Goal: Subscribe to service/newsletter: Subscribe to service/newsletter

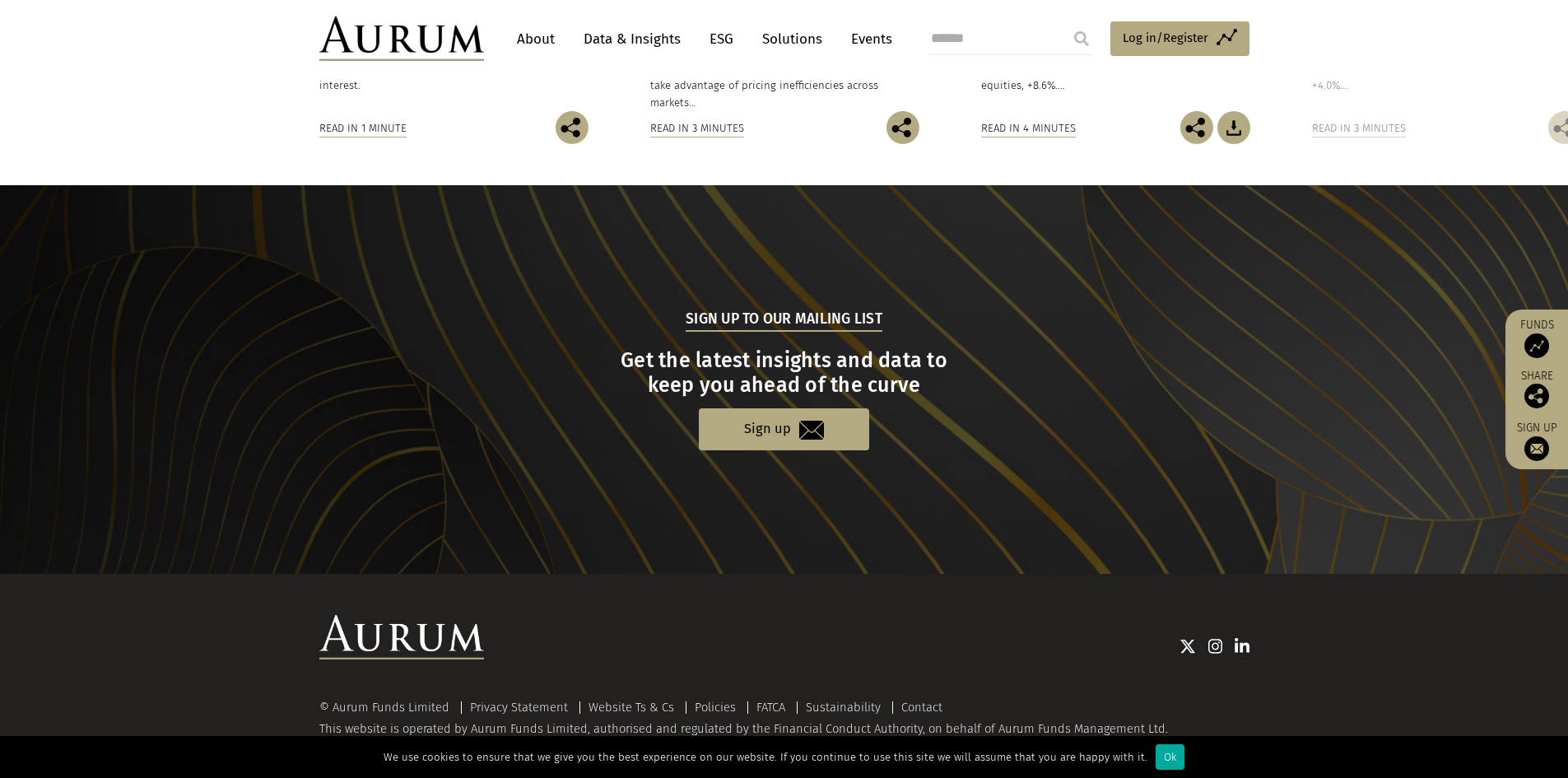
scroll to position [1498, 0]
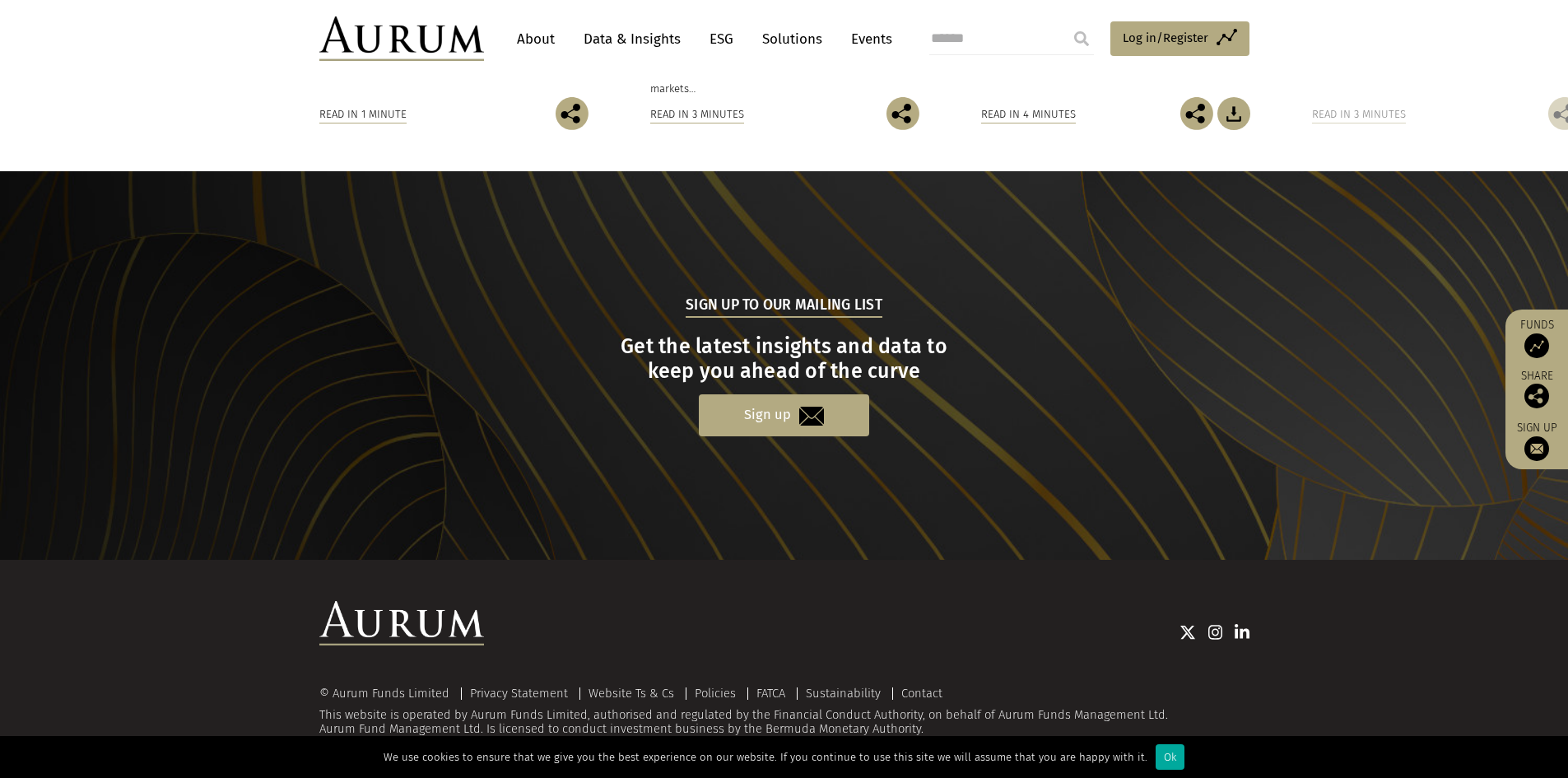
click at [776, 411] on link "Sign up" at bounding box center [784, 416] width 170 height 42
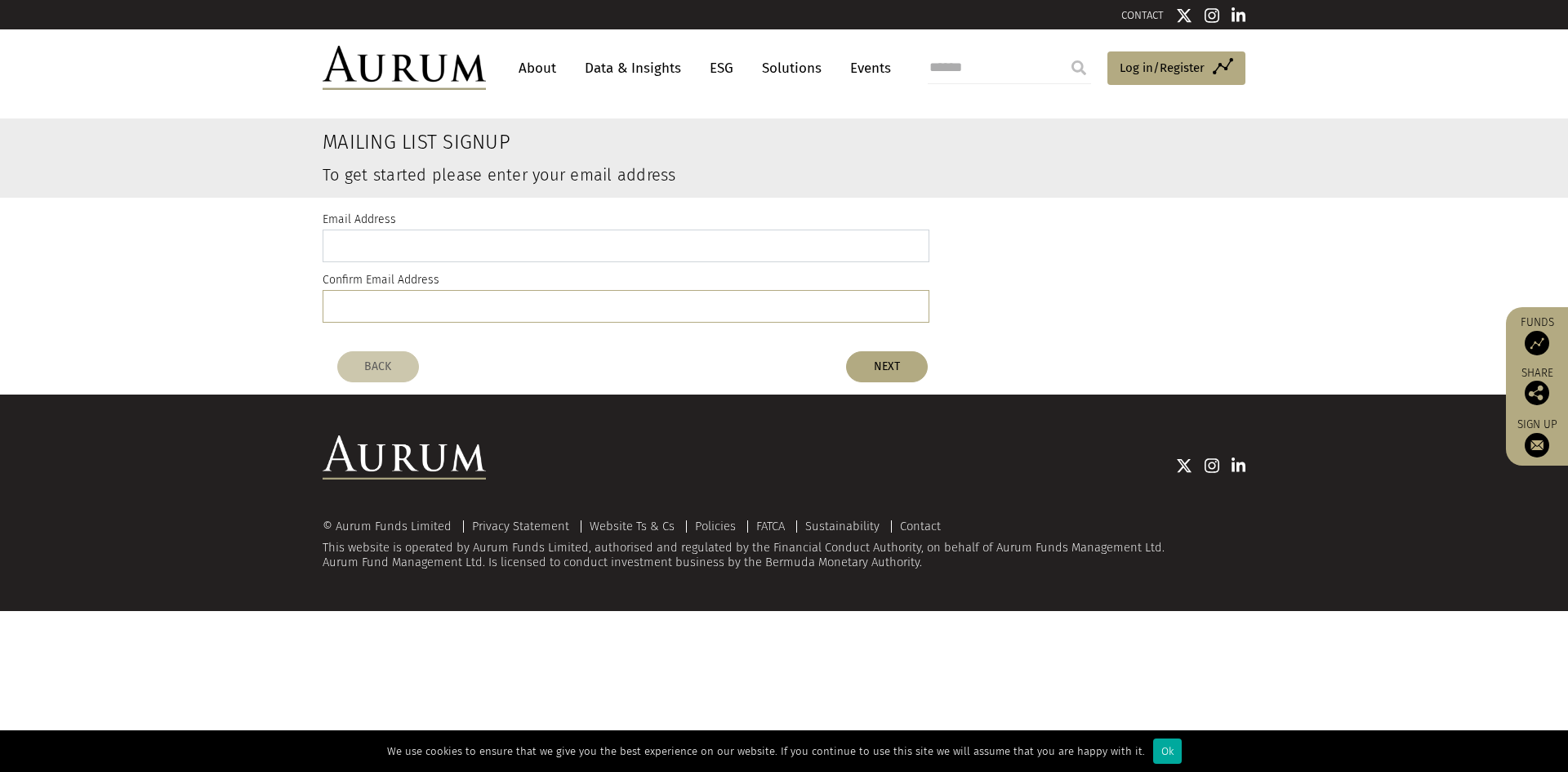
click at [481, 239] on input "email" at bounding box center [626, 245] width 607 height 33
type input "**********"
click at [909, 370] on button "NEXT" at bounding box center [887, 366] width 81 height 31
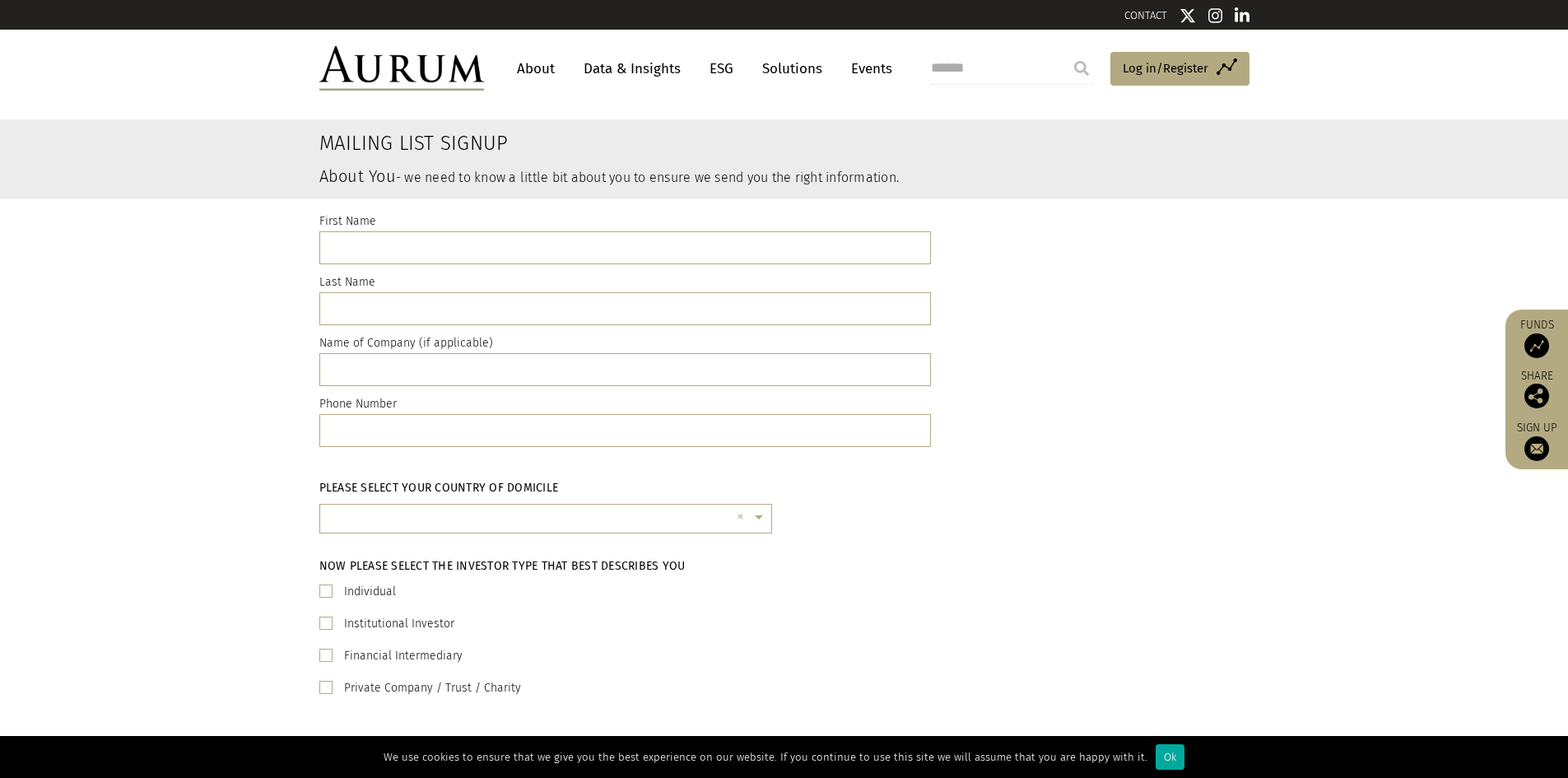
click at [568, 236] on input "text" at bounding box center [624, 247] width 612 height 33
type input "****"
type input "*********"
type input "**********"
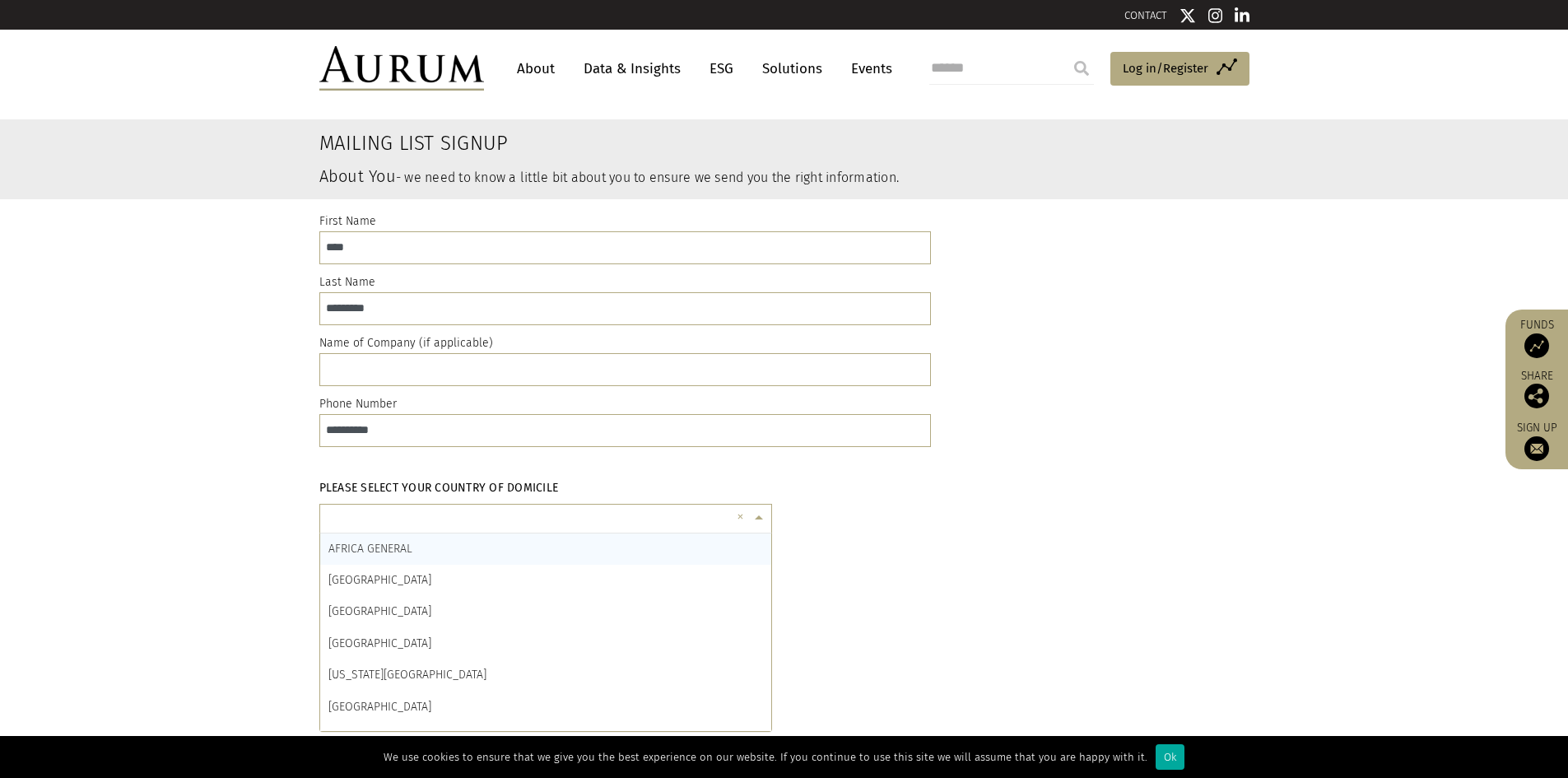
click at [607, 527] on input "text" at bounding box center [529, 525] width 402 height 33
type input "*"
type input "***"
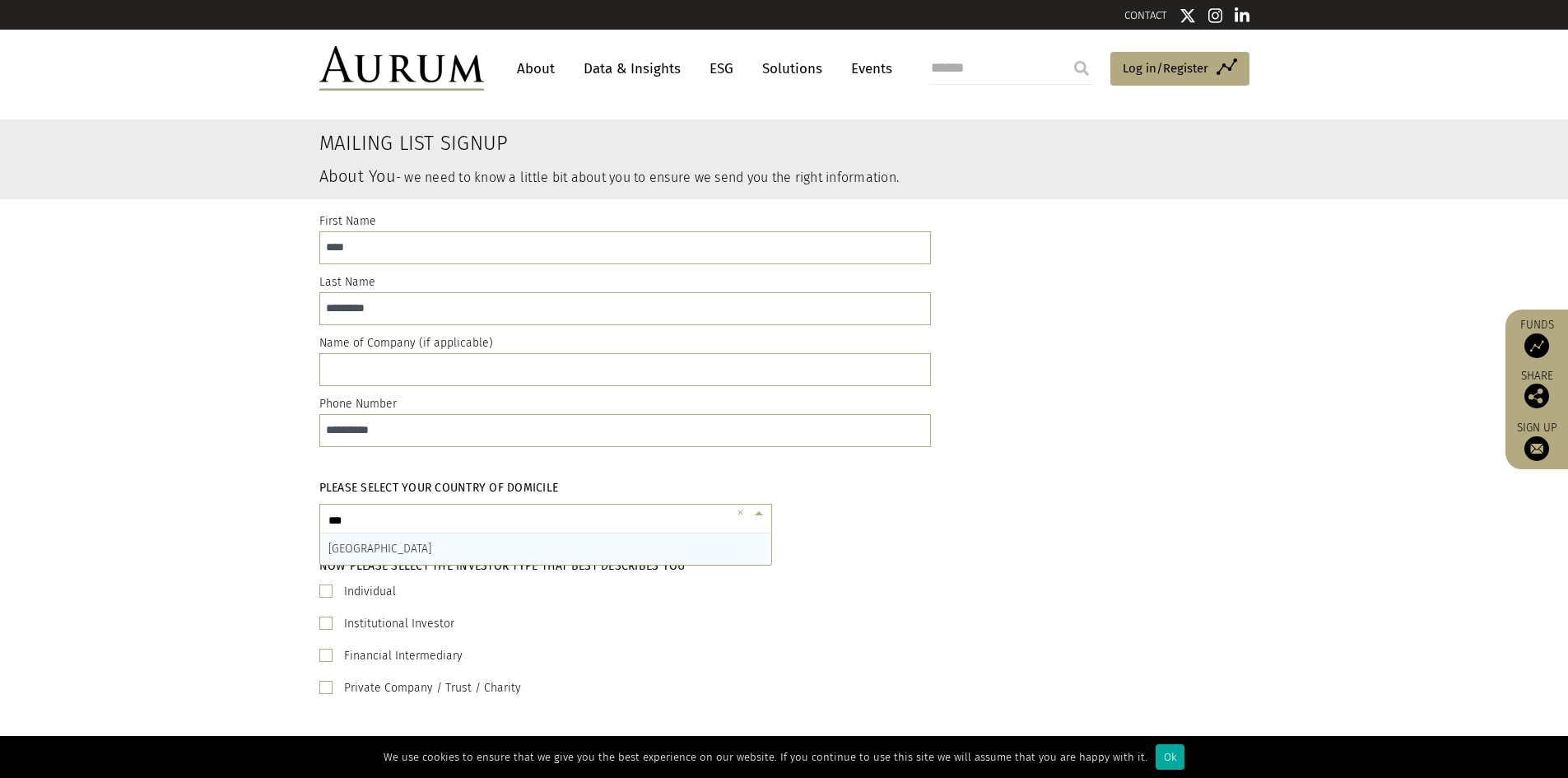
click at [376, 545] on div "SWEDEN" at bounding box center [545, 549] width 451 height 31
click at [366, 596] on label "Individual" at bounding box center [370, 592] width 52 height 19
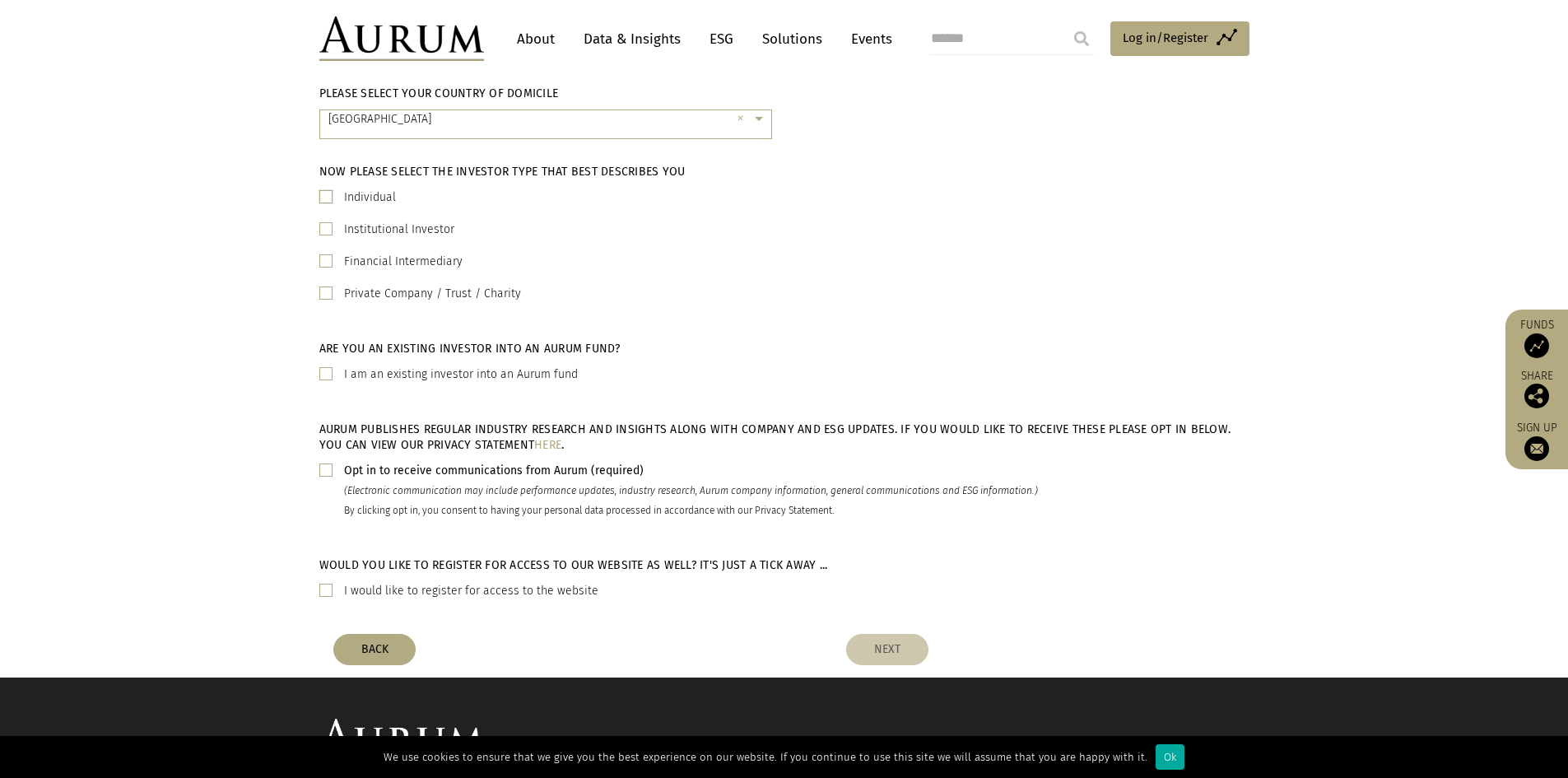
scroll to position [411, 0]
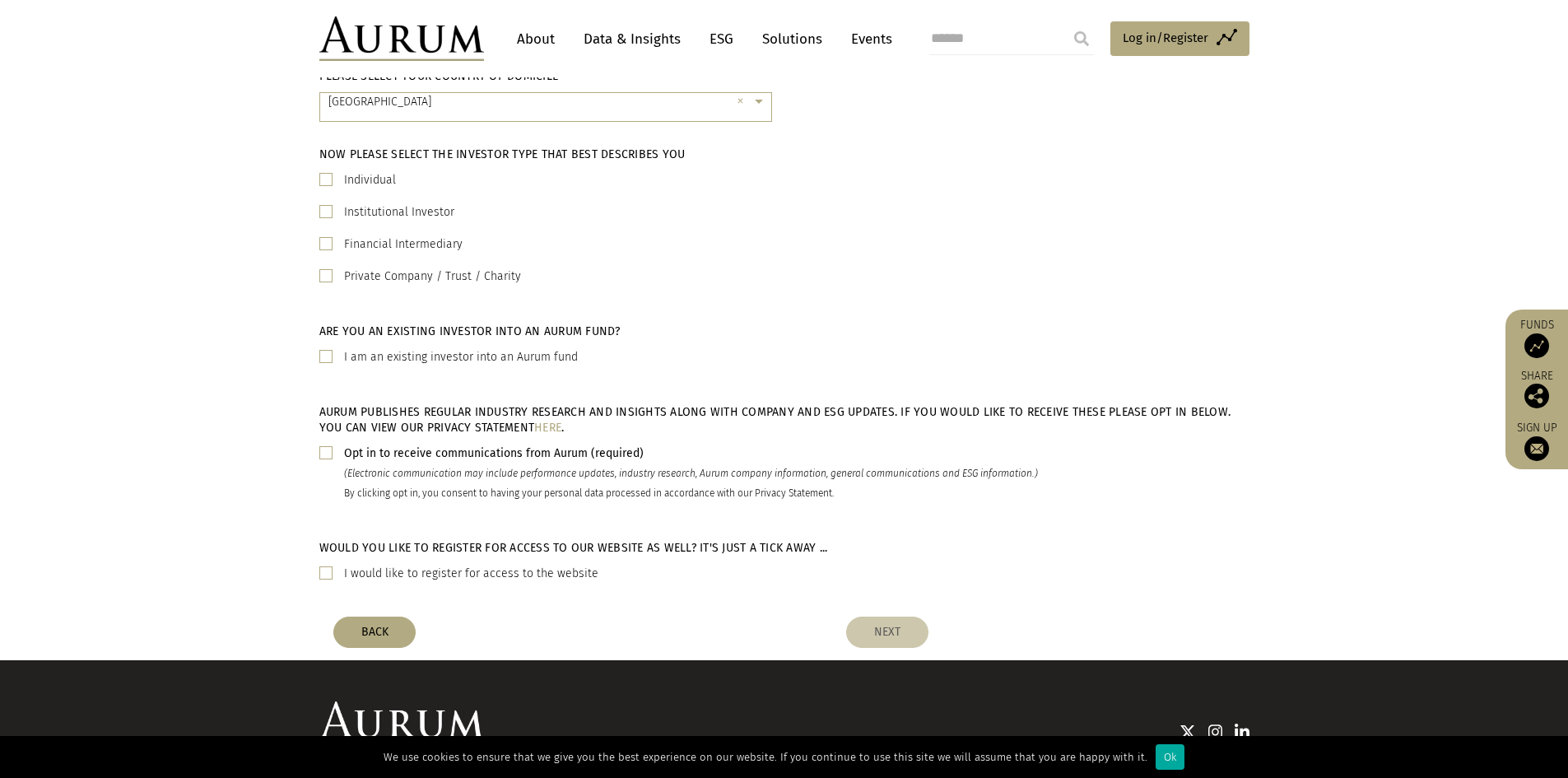
click at [529, 573] on label "I would like to register for access to the website" at bounding box center [471, 573] width 255 height 19
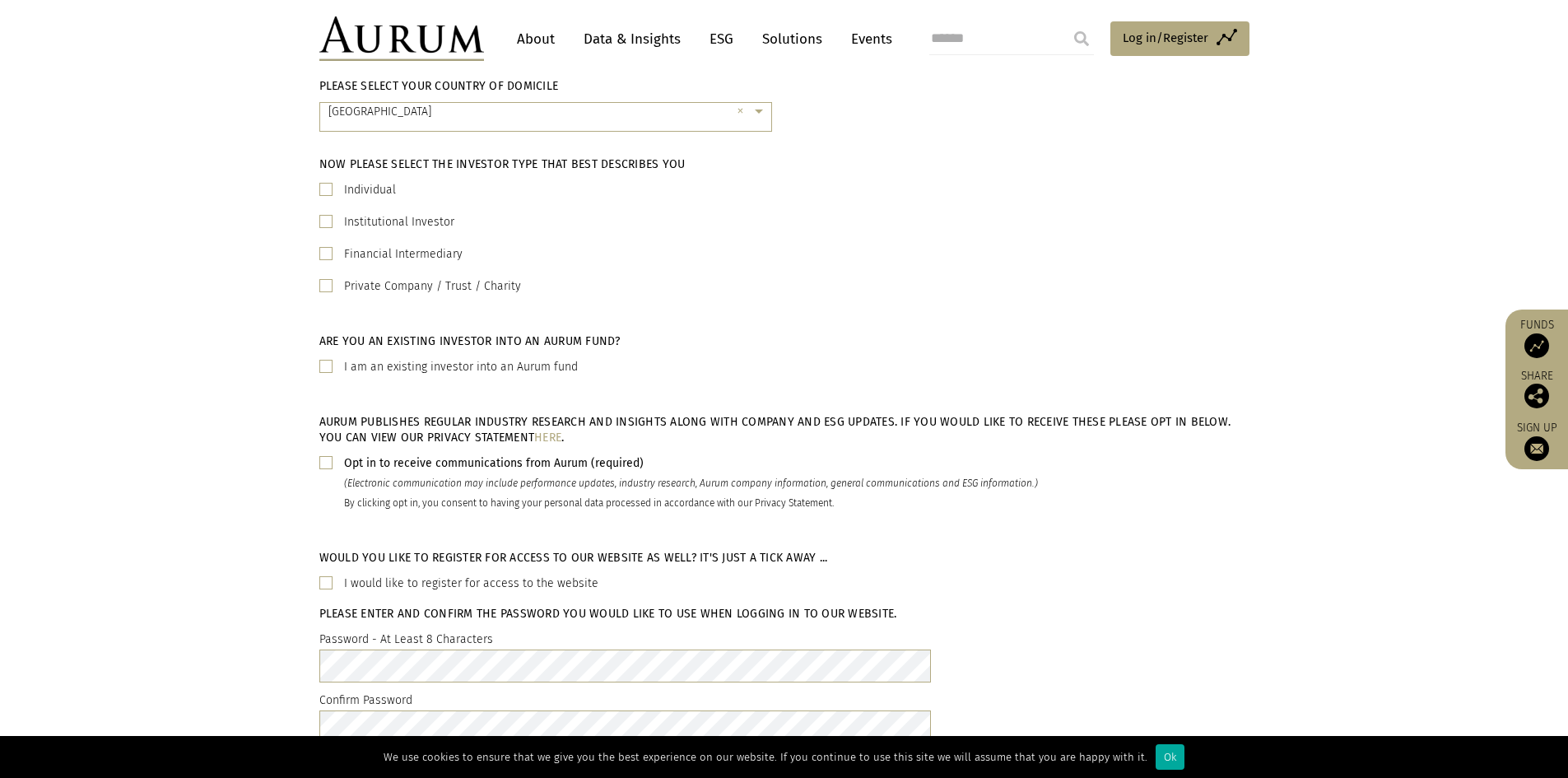
scroll to position [411, 0]
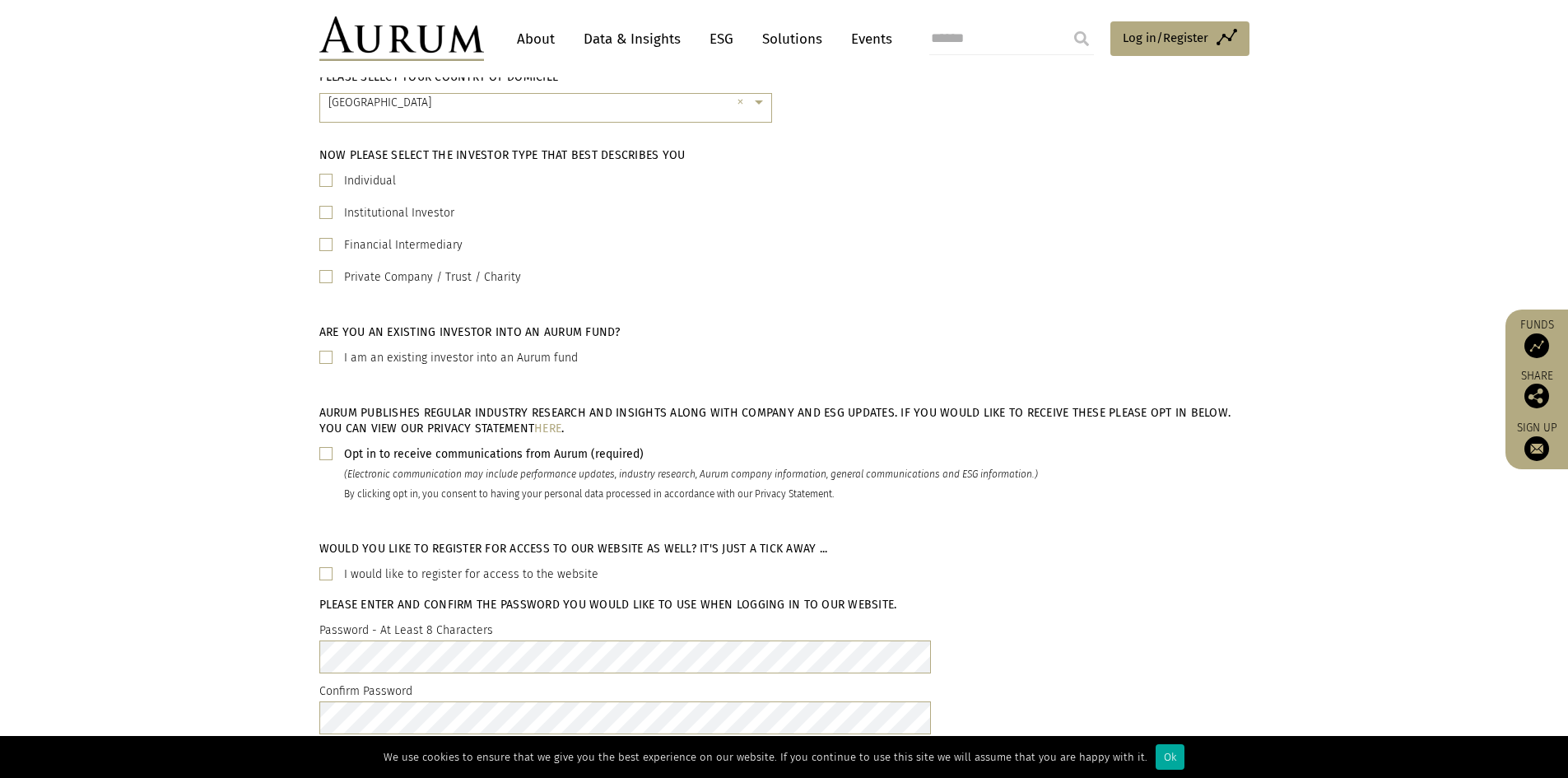
click at [341, 448] on div "Opt in to receive communications from Aurum (required) (Electronic communicatio…" at bounding box center [784, 474] width 930 height 59
click at [331, 450] on span at bounding box center [326, 454] width 14 height 14
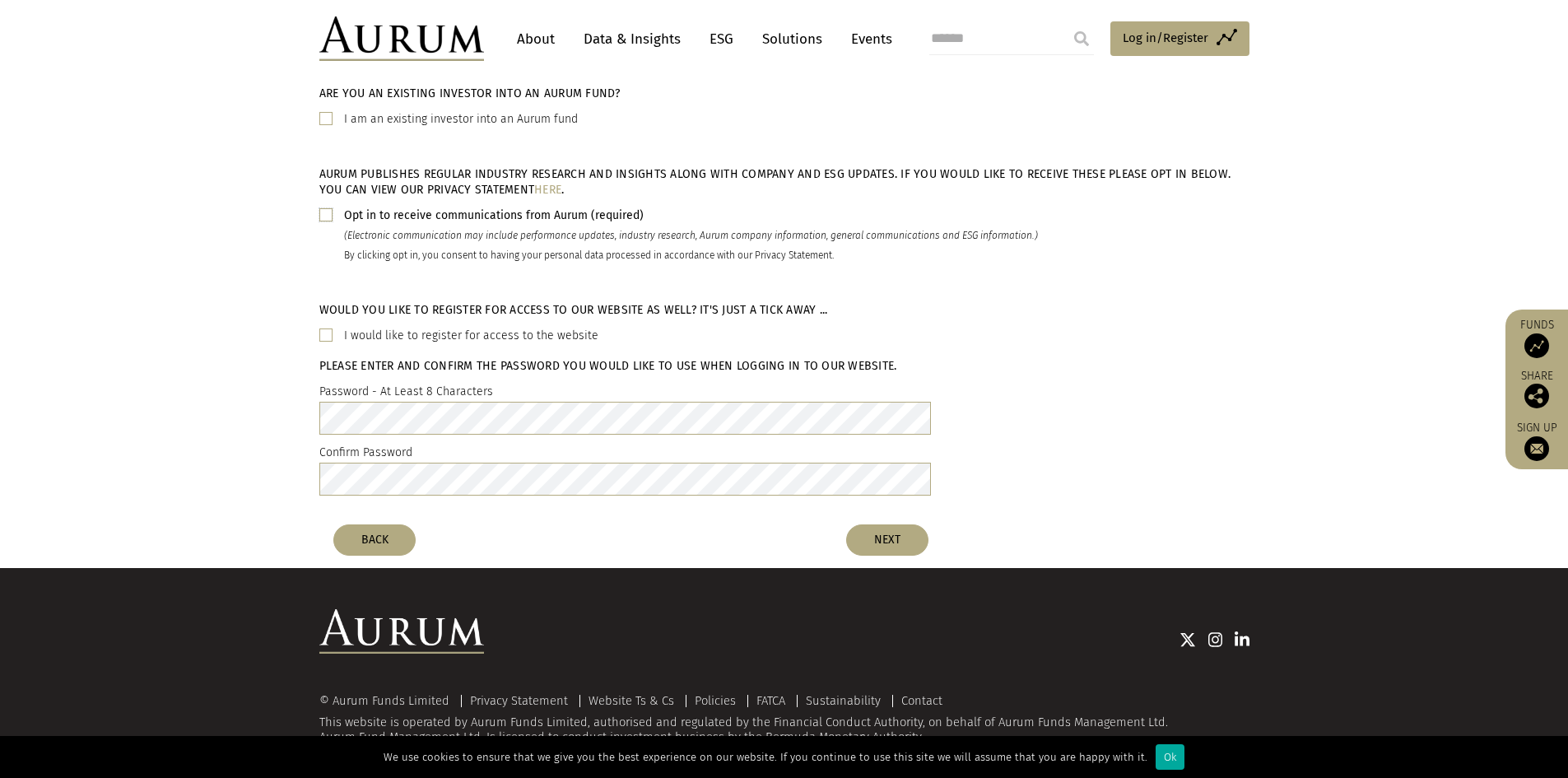
scroll to position [658, 0]
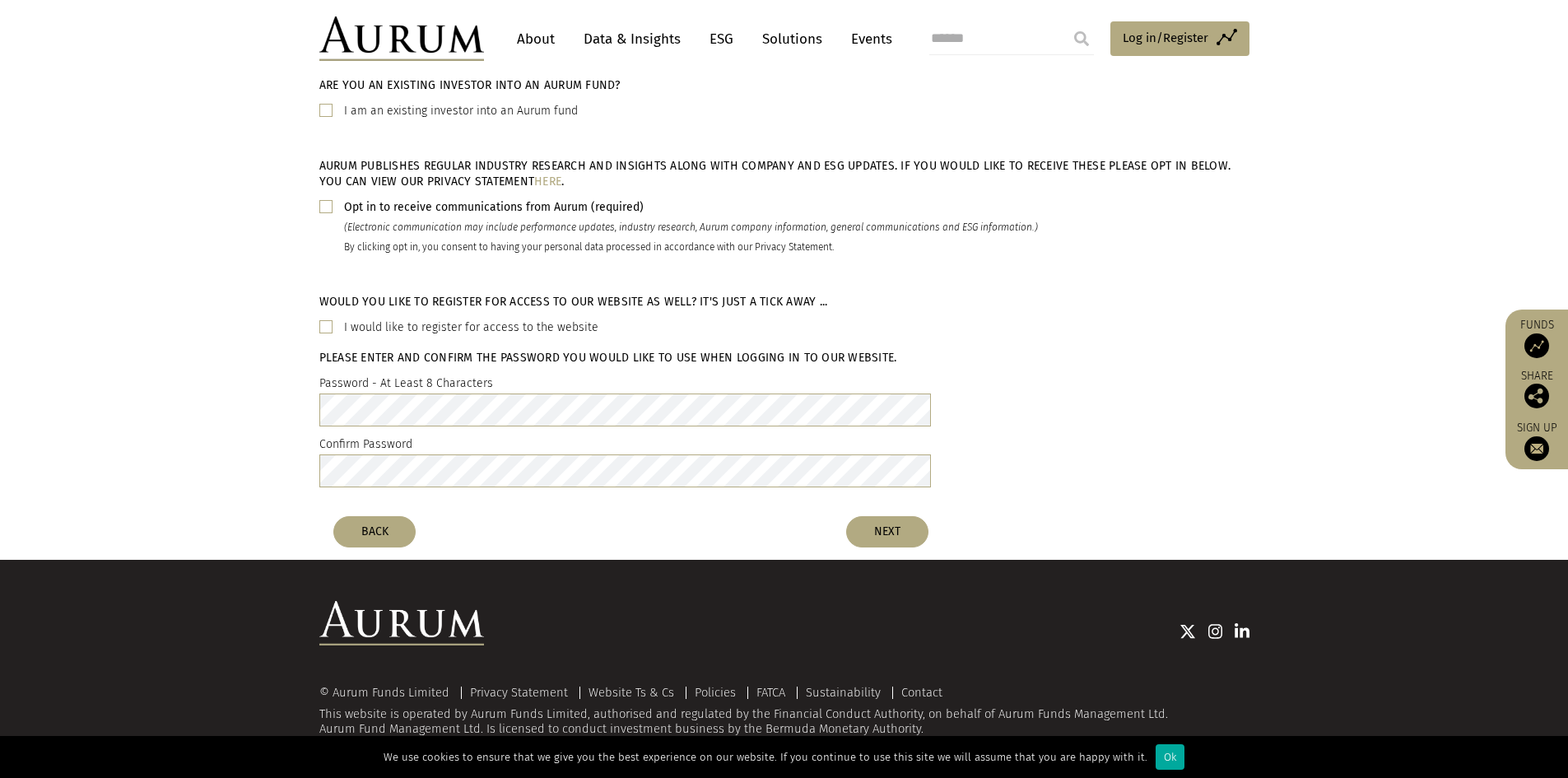
click at [941, 524] on div "BACK NEXT" at bounding box center [630, 532] width 619 height 31
click at [908, 528] on button "NEXT" at bounding box center [887, 532] width 82 height 31
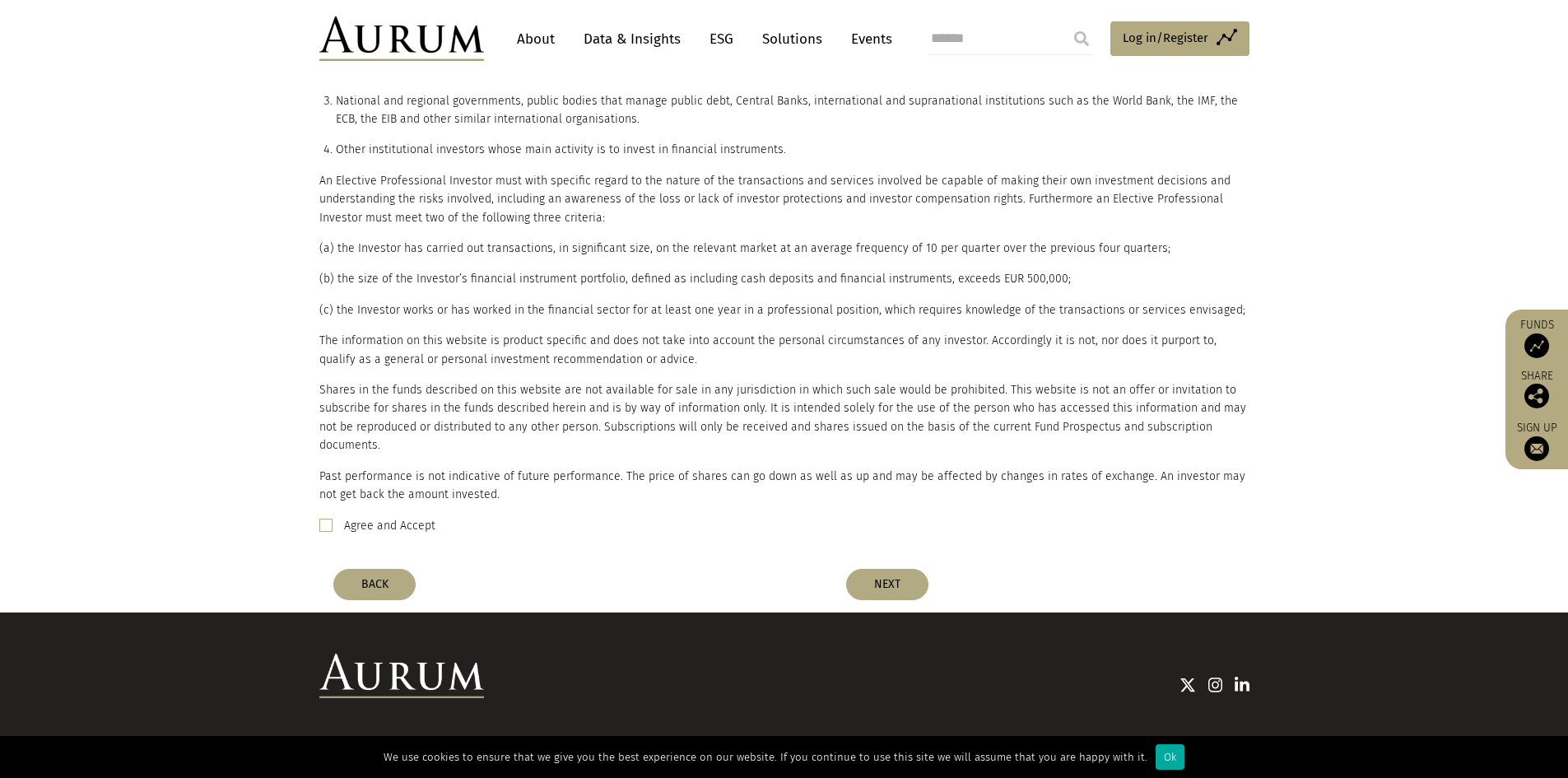
scroll to position [737, 0]
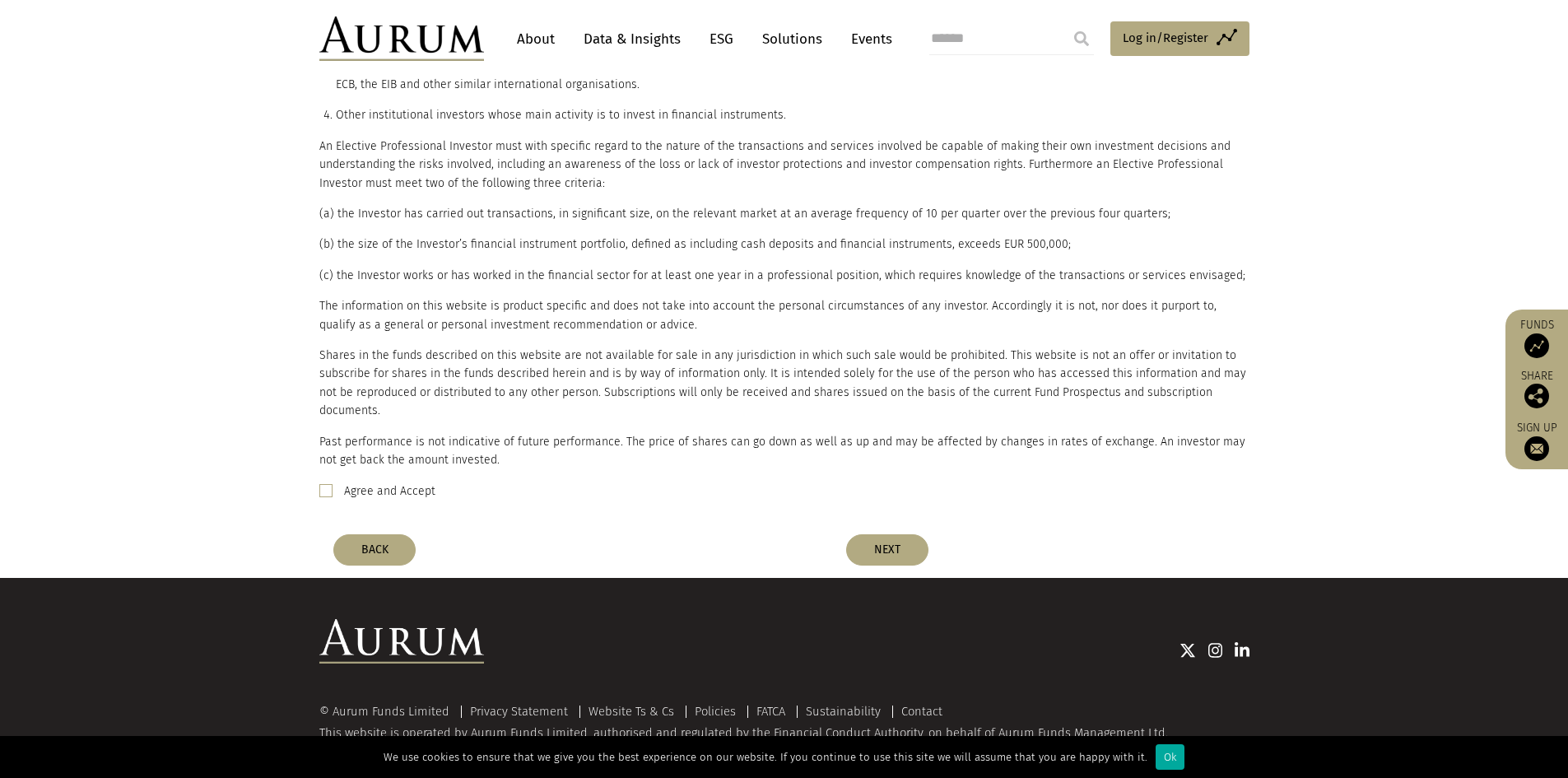
drag, startPoint x: 404, startPoint y: 471, endPoint x: 559, endPoint y: 485, distance: 155.6
click at [405, 482] on label "Agree and Accept" at bounding box center [390, 491] width 91 height 19
click at [901, 534] on button "NEXT" at bounding box center [887, 549] width 82 height 31
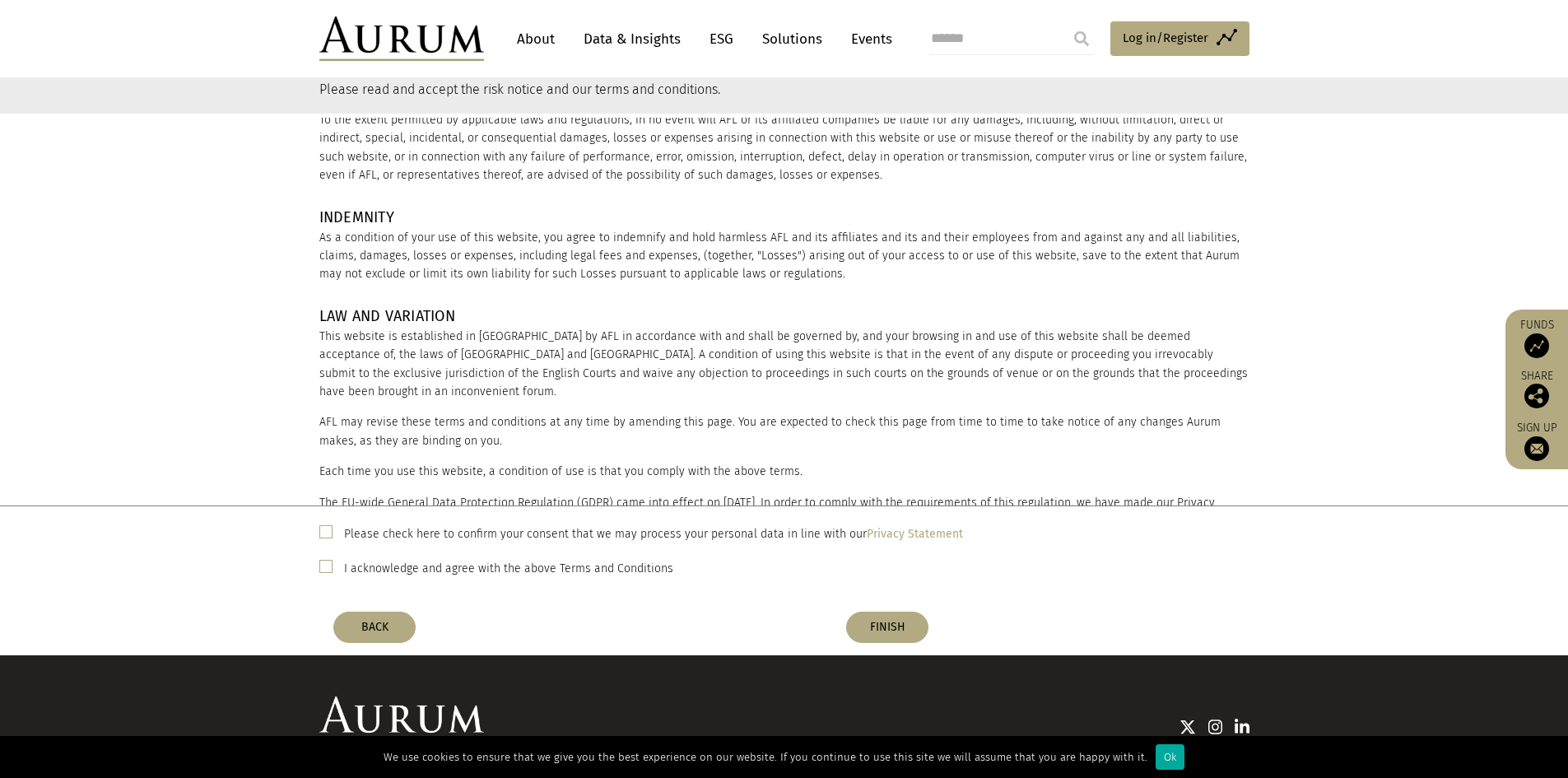
scroll to position [177, 0]
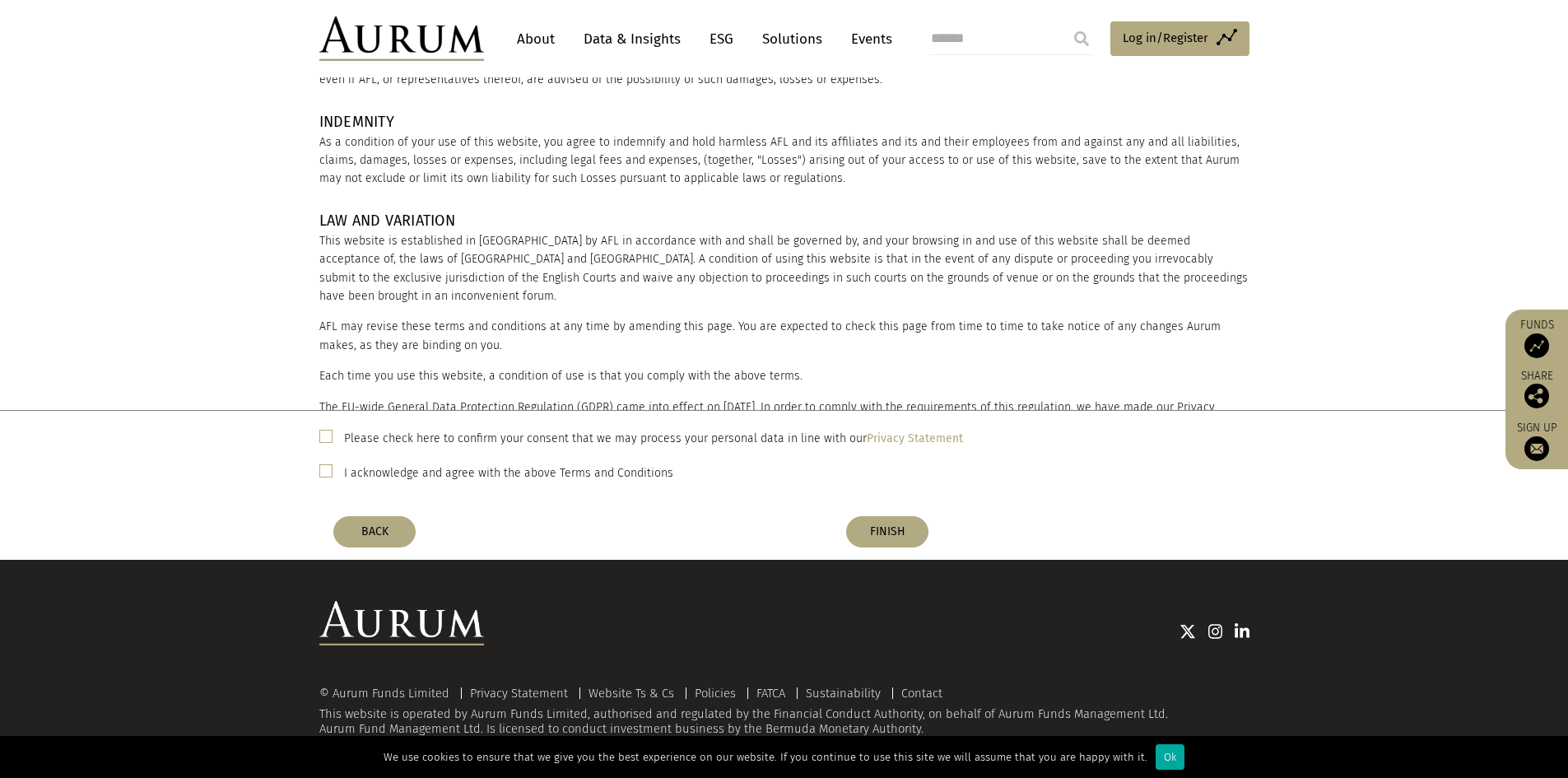
click at [502, 477] on label "I acknowledge and agree with the above Terms and Conditions" at bounding box center [509, 473] width 329 height 19
click at [875, 531] on button "FINISH" at bounding box center [887, 532] width 82 height 31
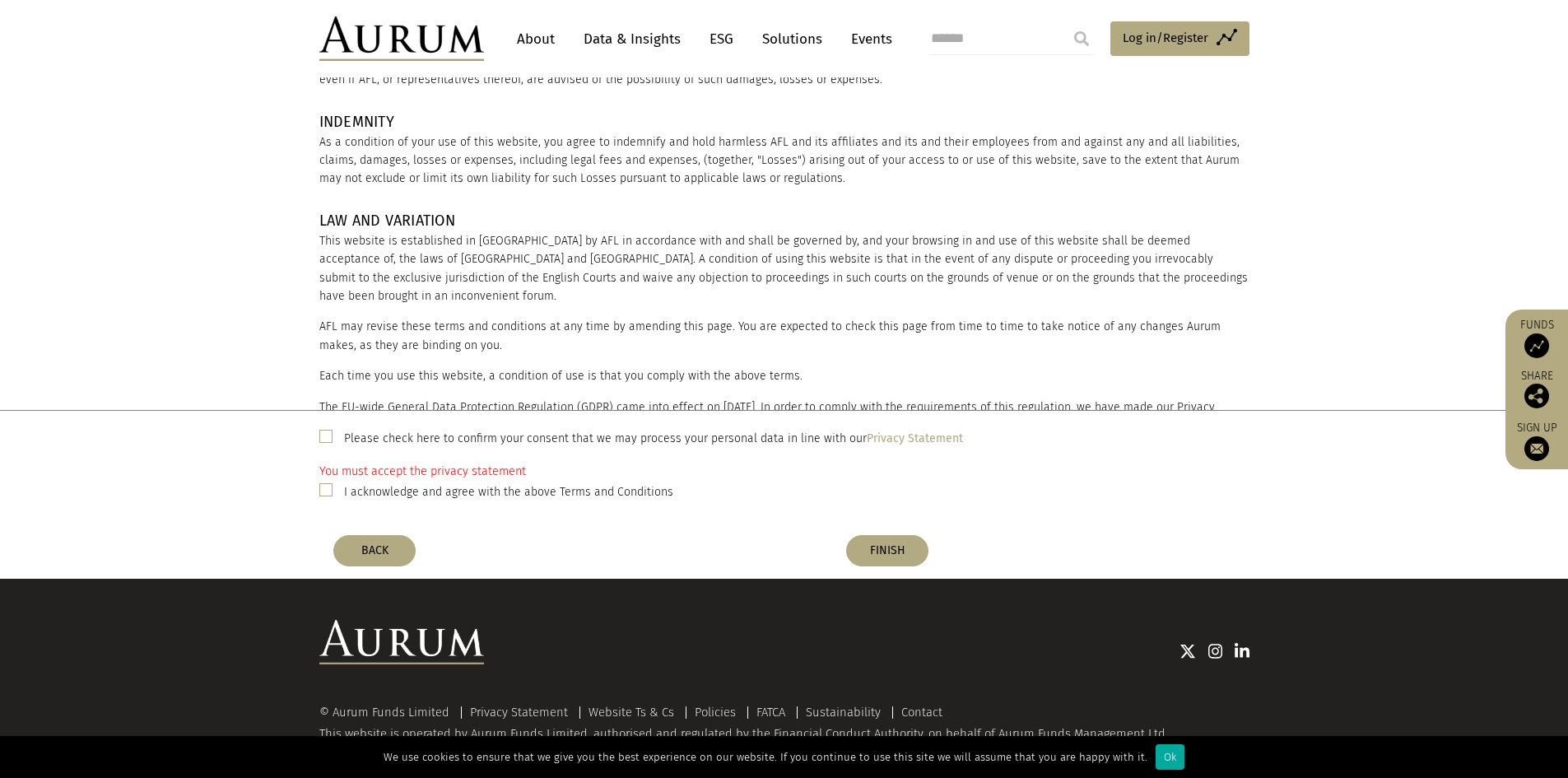
click at [525, 445] on label "Please check here to confirm your consent that we may process your personal dat…" at bounding box center [653, 439] width 619 height 19
drag, startPoint x: 905, startPoint y: 546, endPoint x: 917, endPoint y: 548, distance: 12.2
click at [905, 547] on button "FINISH" at bounding box center [887, 550] width 82 height 31
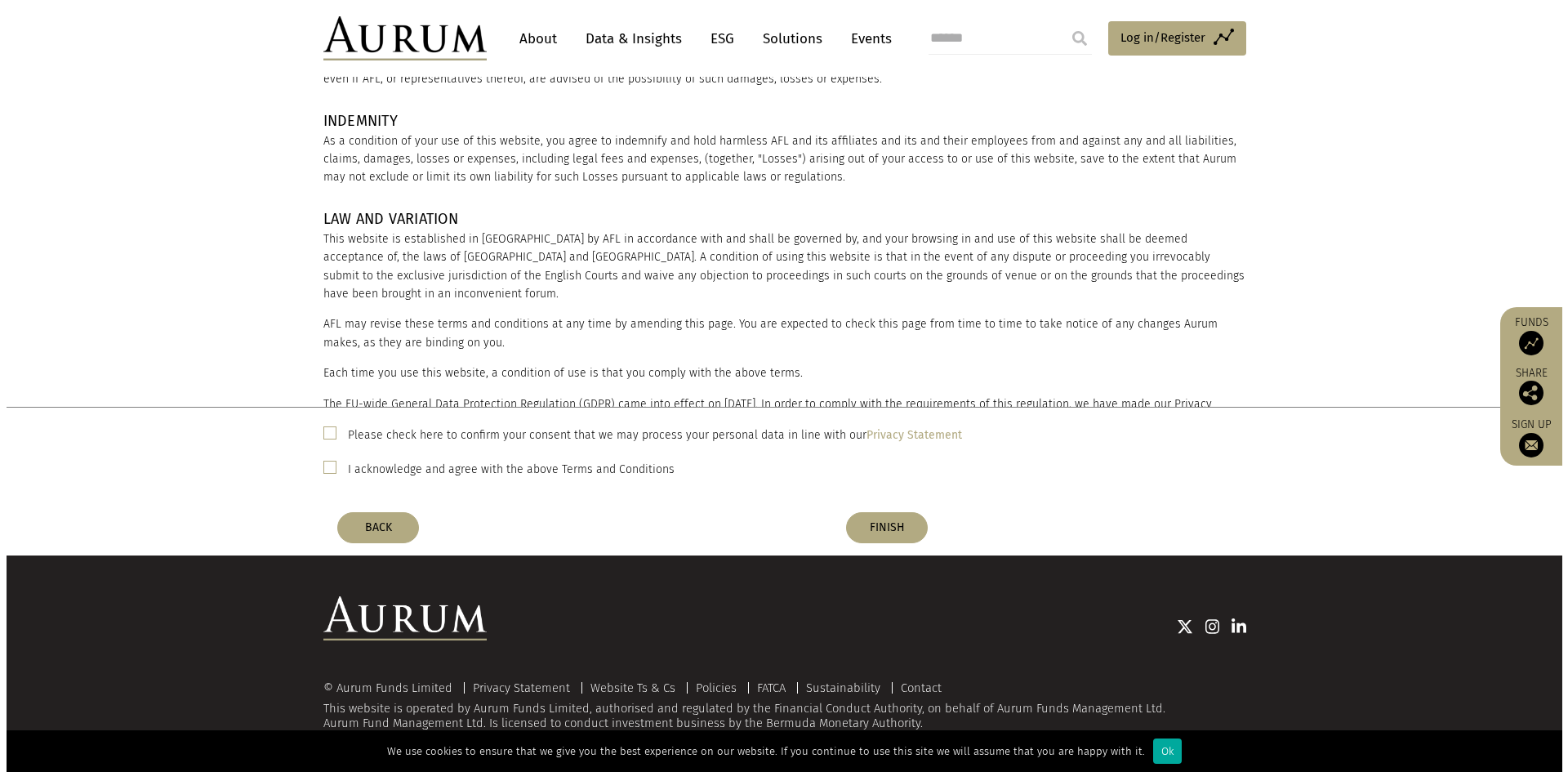
scroll to position [0, 0]
